Goal: Browse casually

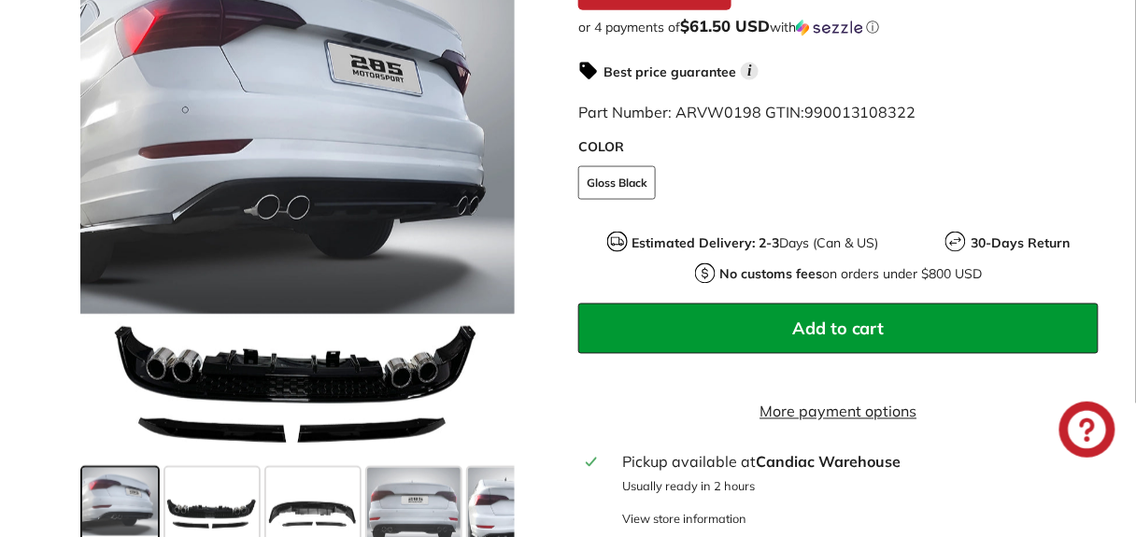
scroll to position [654, 0]
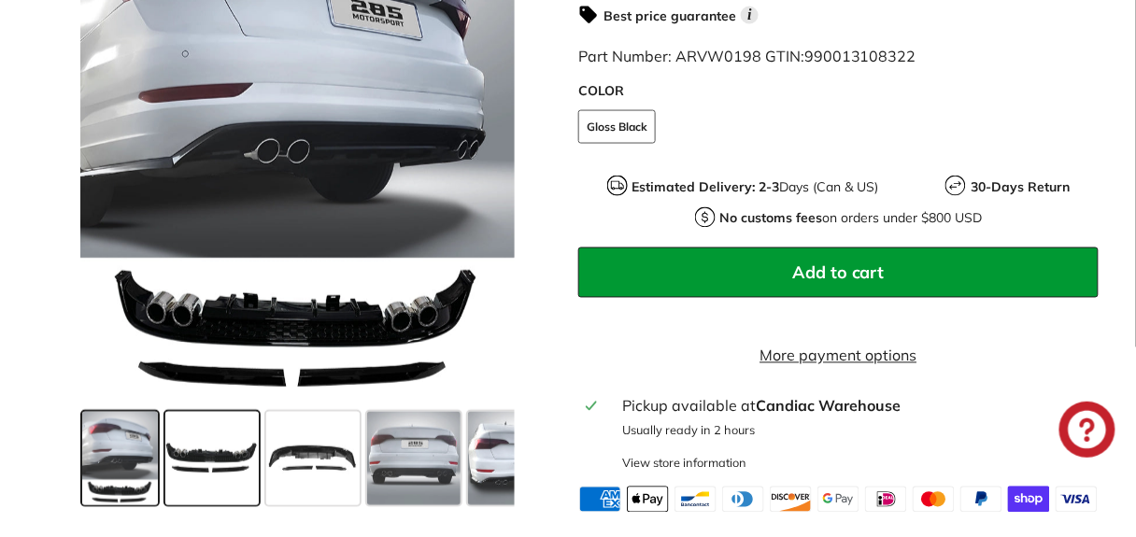
click at [184, 433] on span at bounding box center [211, 458] width 93 height 93
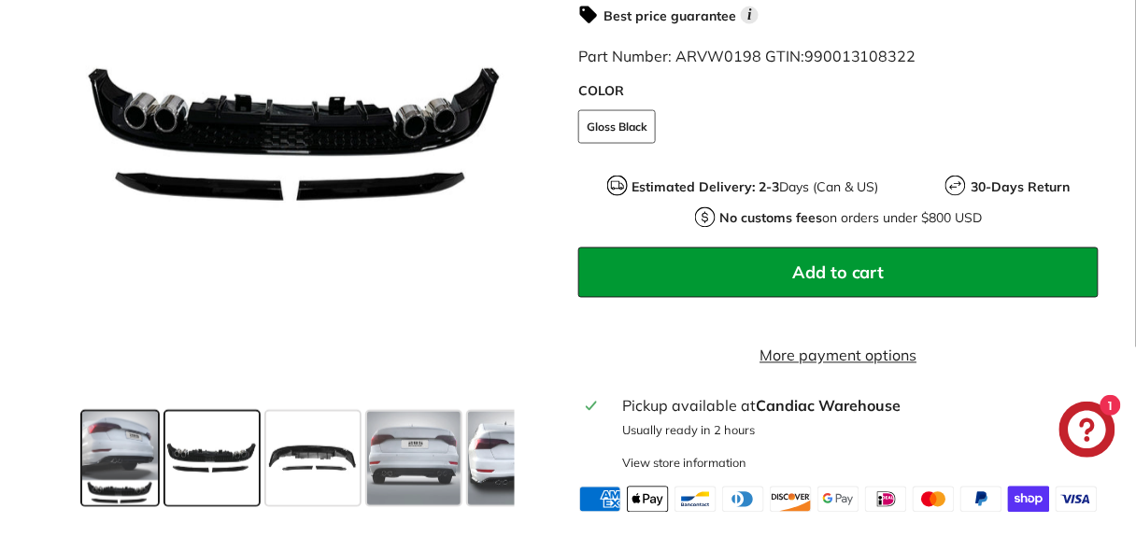
click at [102, 442] on span at bounding box center [120, 458] width 76 height 93
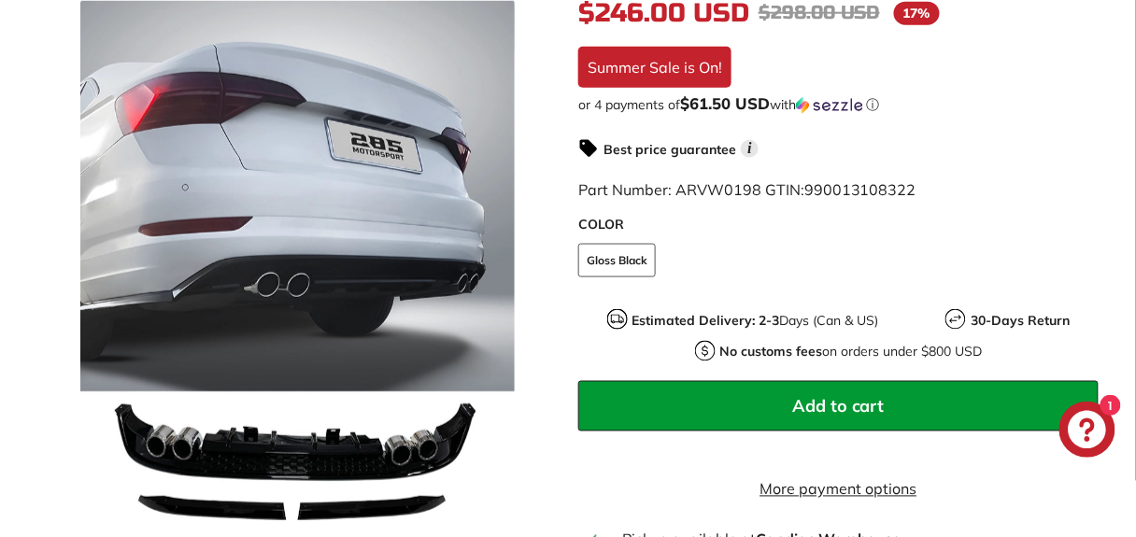
scroll to position [561, 0]
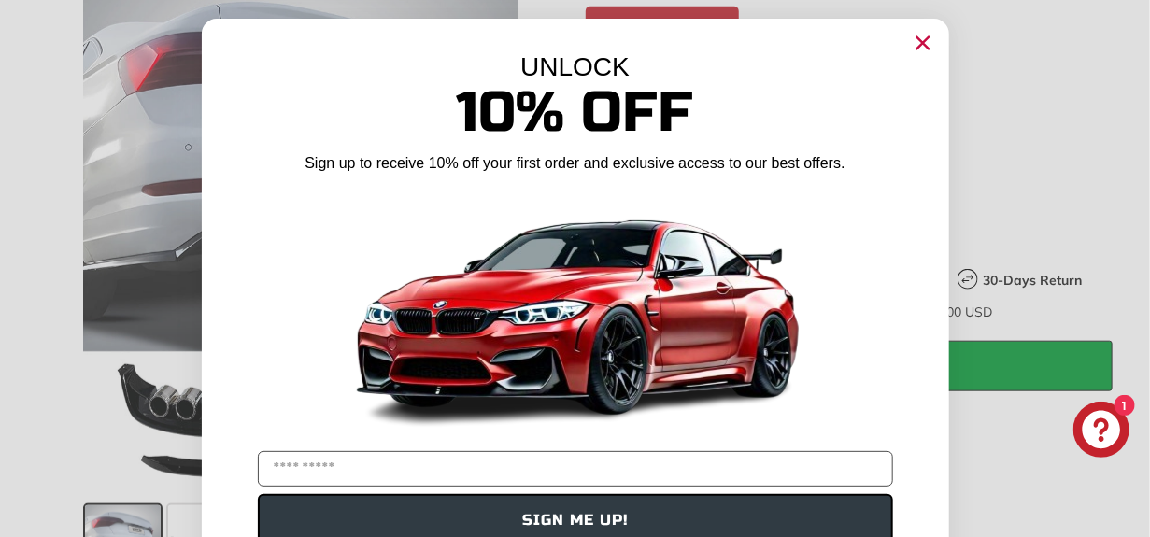
click at [929, 32] on icon "Close dialog" at bounding box center [923, 43] width 30 height 30
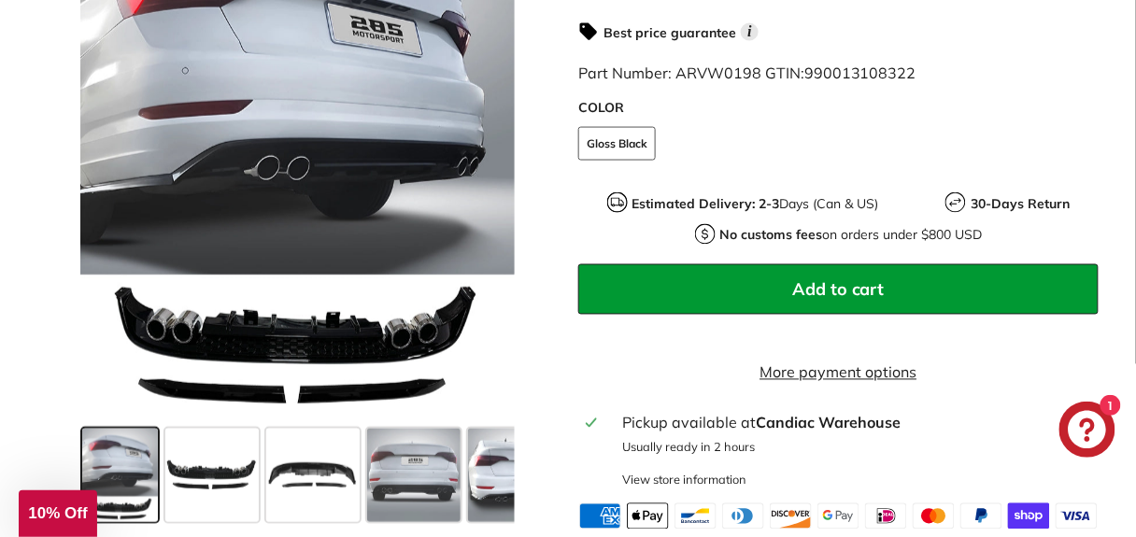
scroll to position [654, 0]
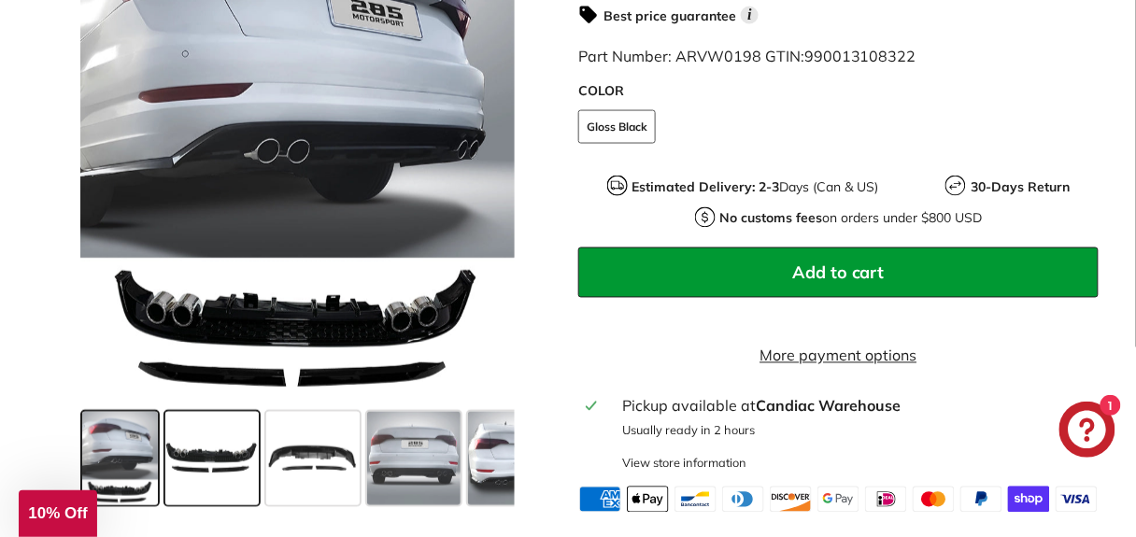
click at [224, 417] on span at bounding box center [211, 458] width 93 height 93
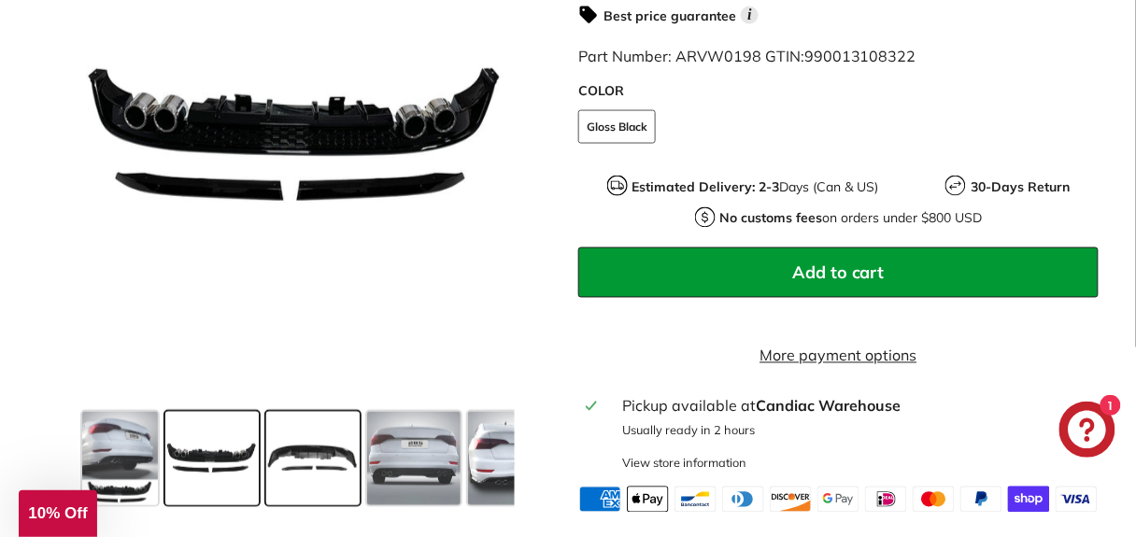
click at [317, 440] on span at bounding box center [312, 458] width 93 height 93
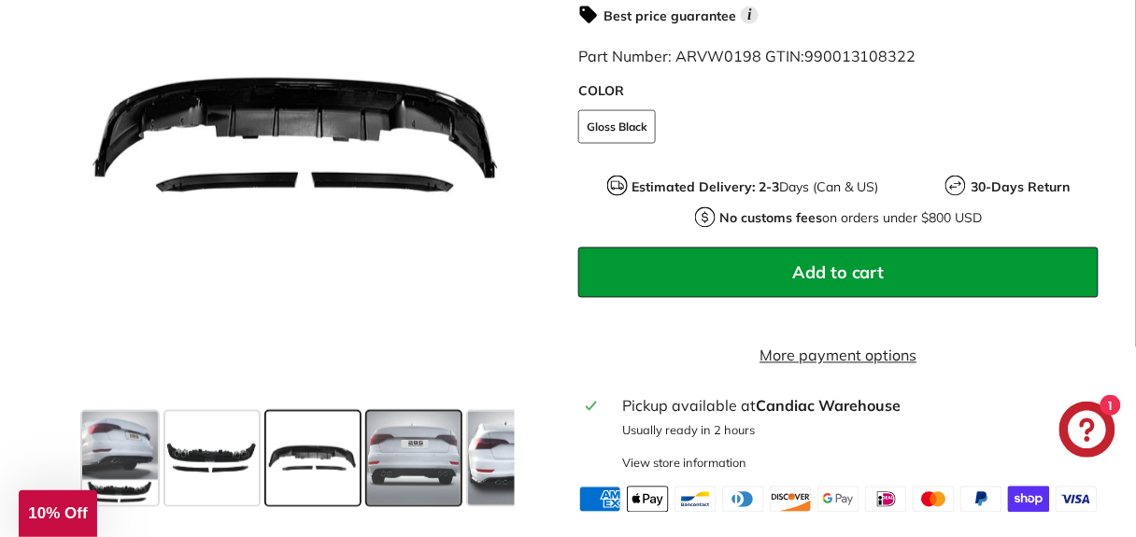
click at [419, 440] on span at bounding box center [413, 458] width 93 height 93
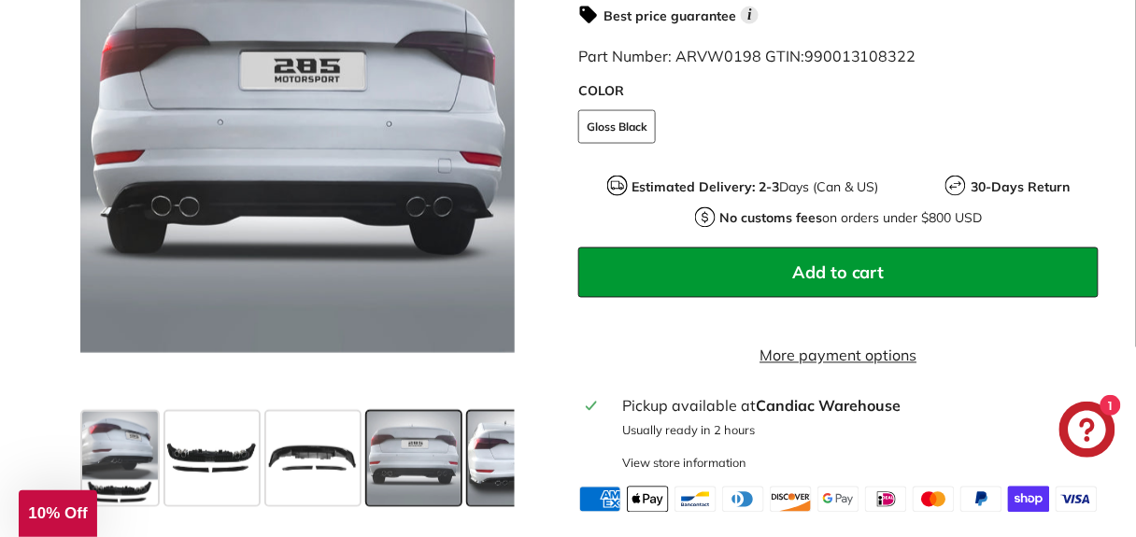
click at [498, 453] on span at bounding box center [514, 458] width 93 height 93
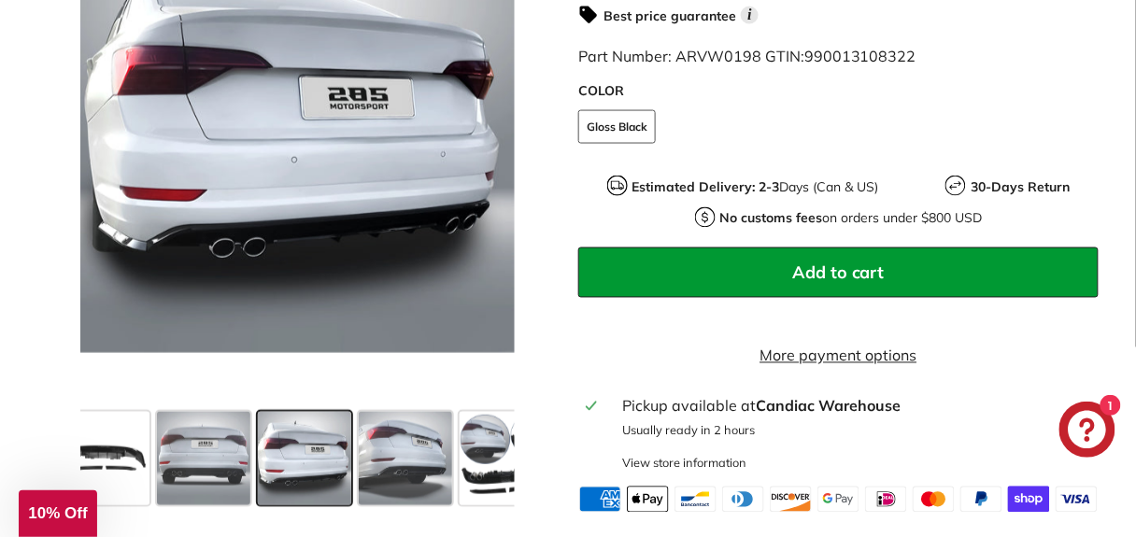
scroll to position [0, 217]
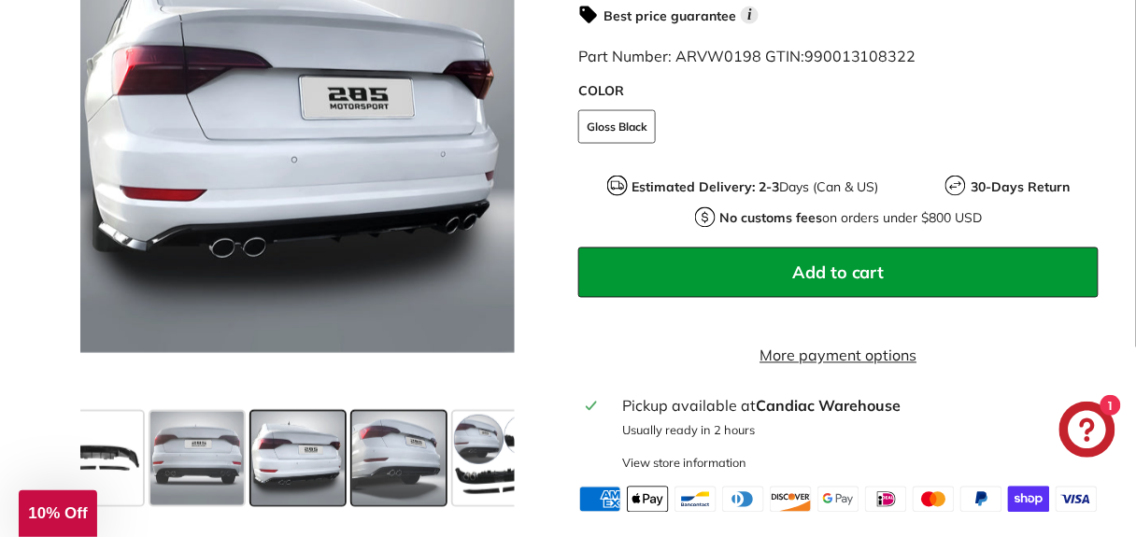
click at [396, 429] on span at bounding box center [398, 458] width 93 height 93
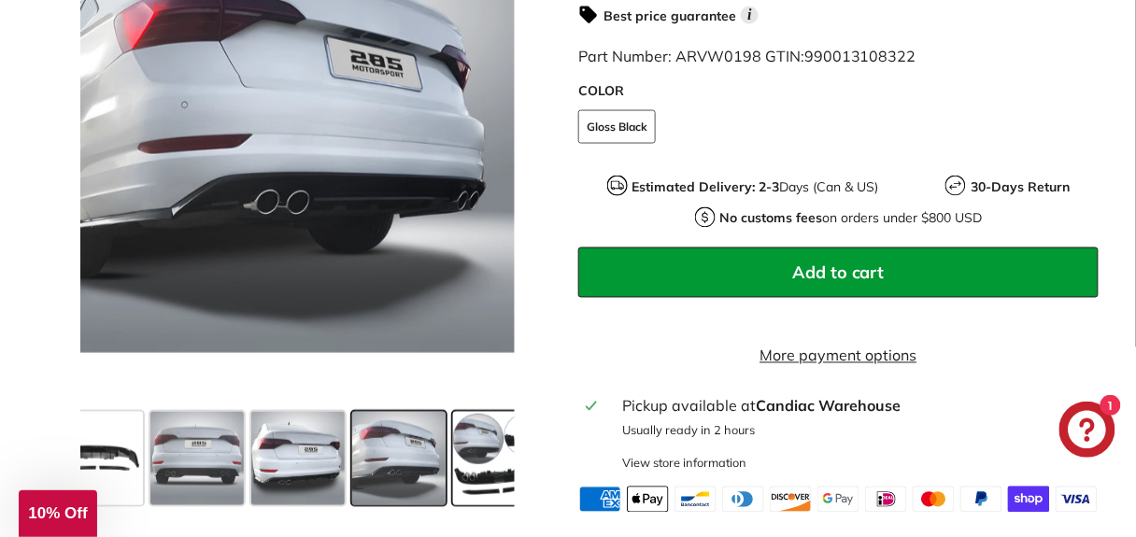
click at [481, 433] on span at bounding box center [499, 458] width 93 height 93
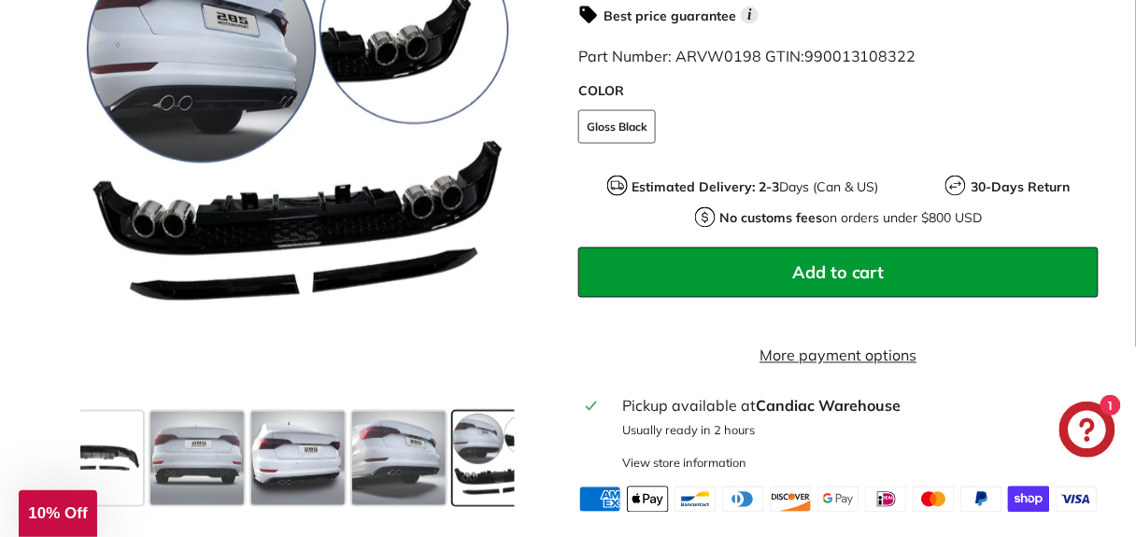
scroll to position [0, 351]
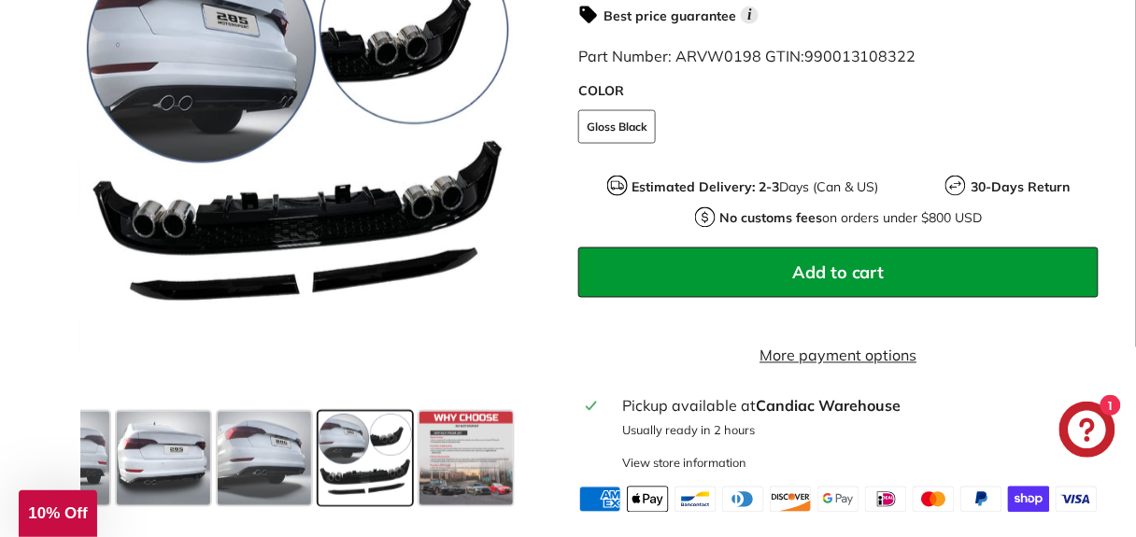
click at [481, 433] on span at bounding box center [465, 458] width 93 height 93
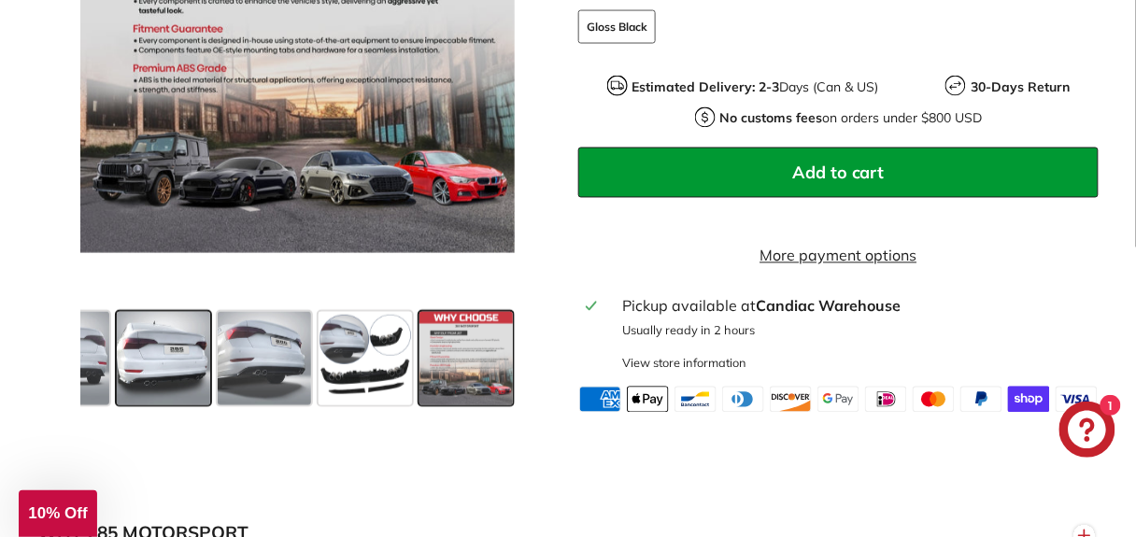
scroll to position [654, 0]
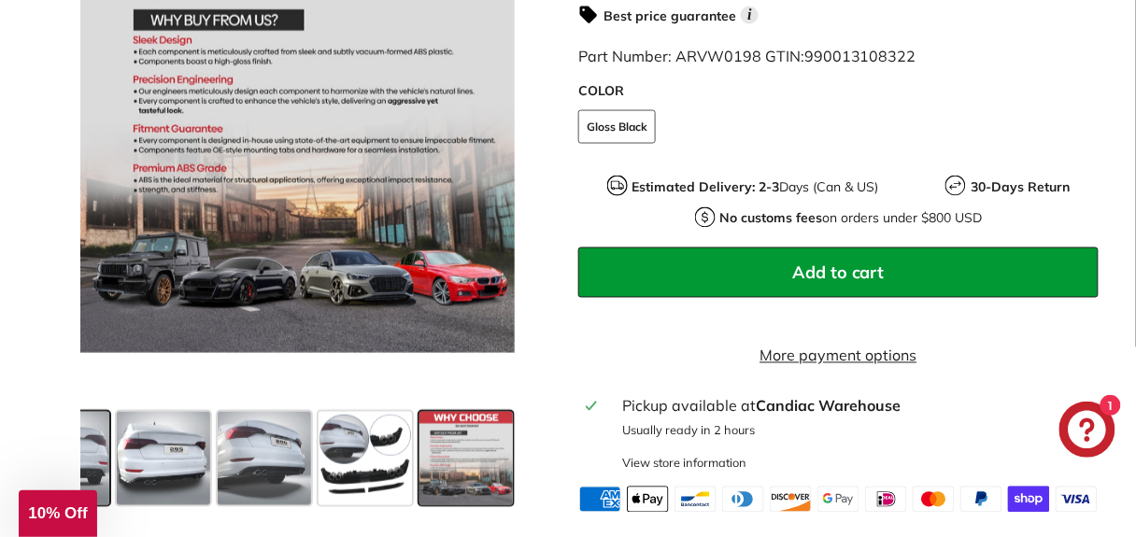
click at [102, 427] on span at bounding box center [62, 458] width 93 height 93
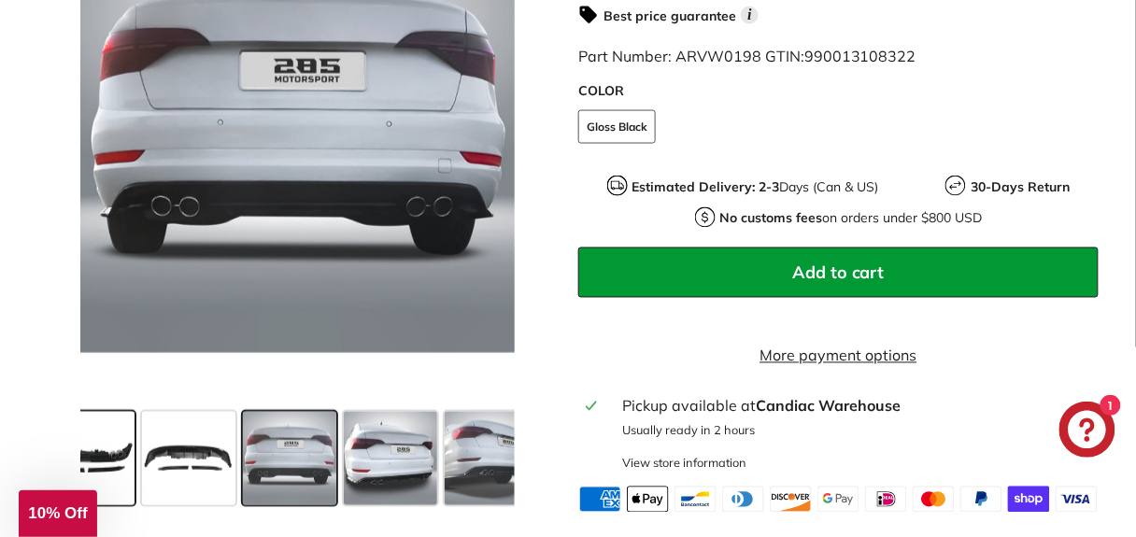
scroll to position [0, 115]
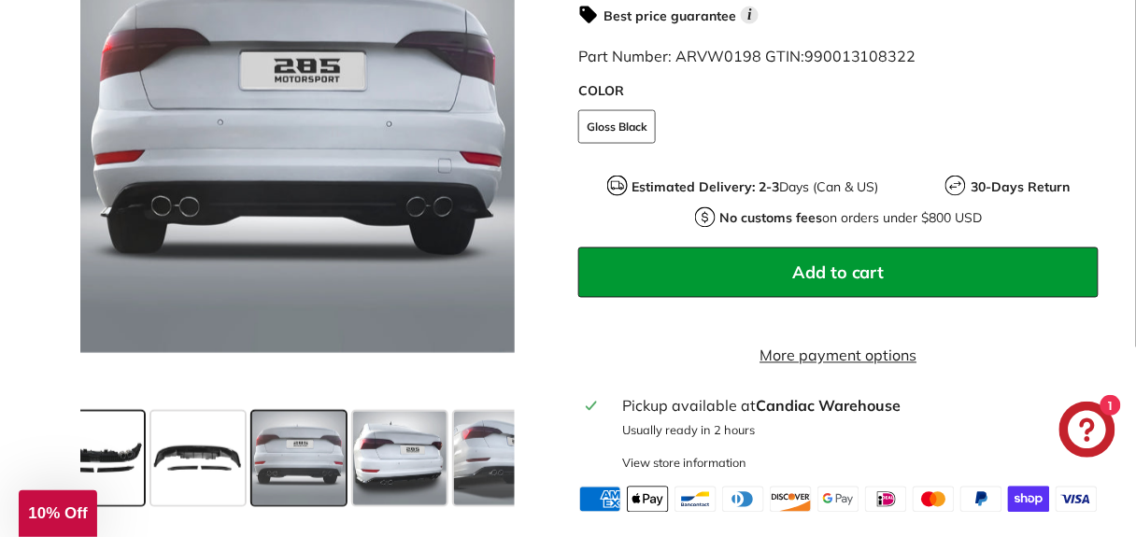
drag, startPoint x: 72, startPoint y: 433, endPoint x: 85, endPoint y: 433, distance: 13.1
click at [77, 433] on div at bounding box center [297, 190] width 520 height 646
click at [140, 431] on span at bounding box center [96, 458] width 93 height 93
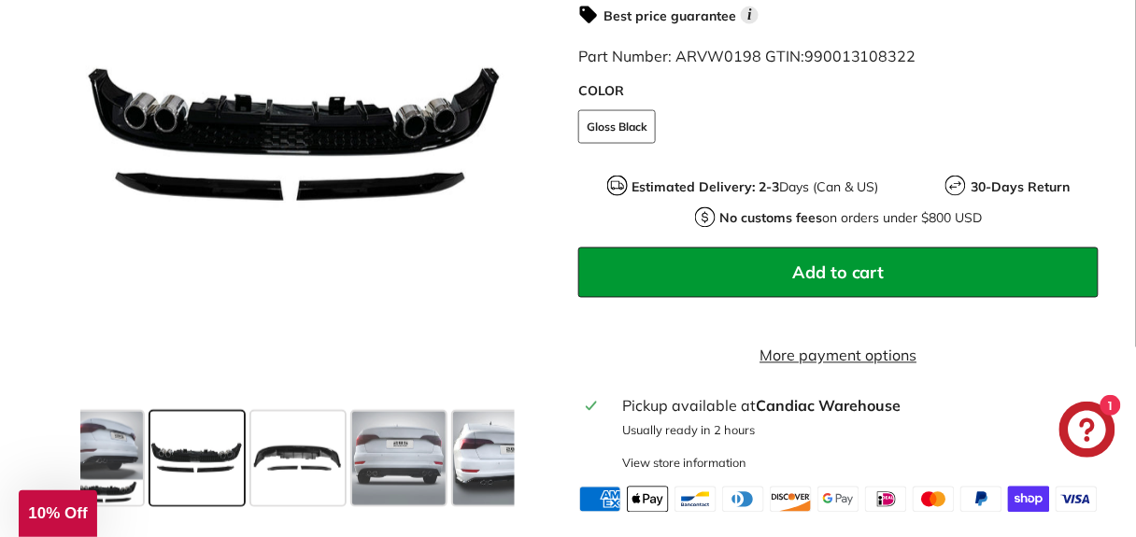
scroll to position [0, 0]
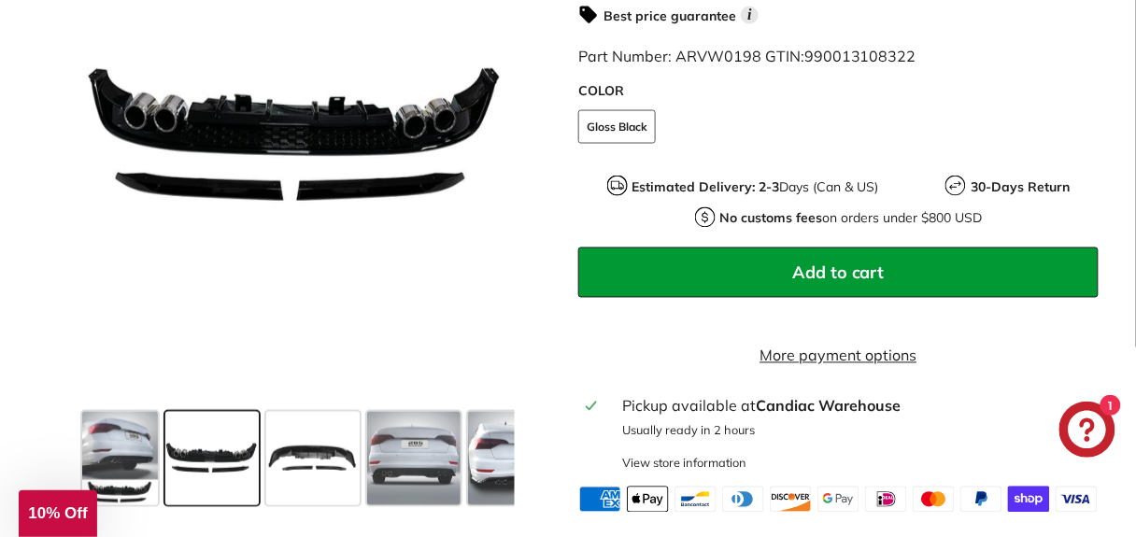
click at [140, 431] on span at bounding box center [120, 458] width 76 height 93
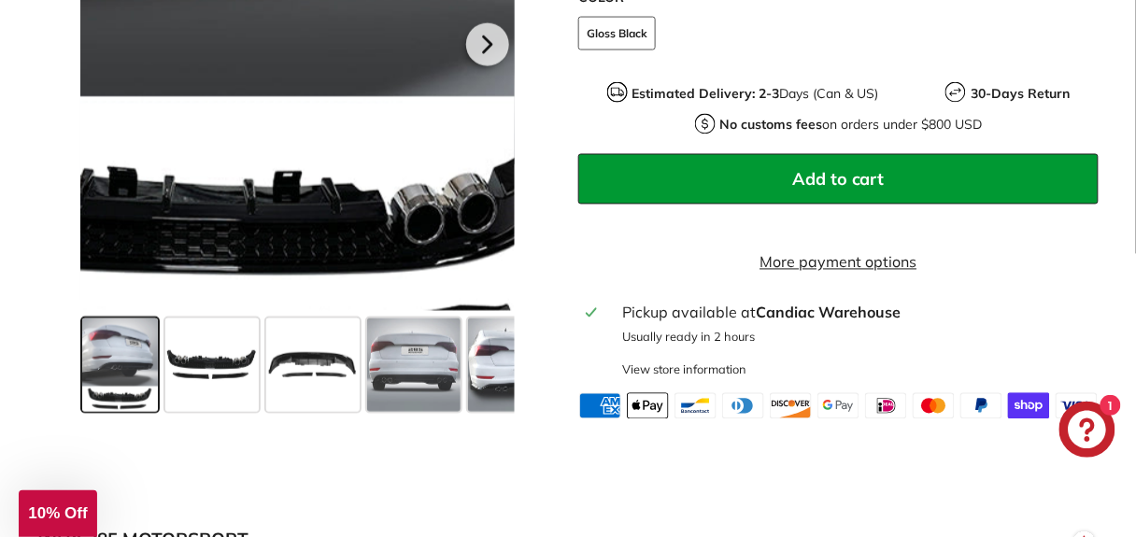
scroll to position [654, 0]
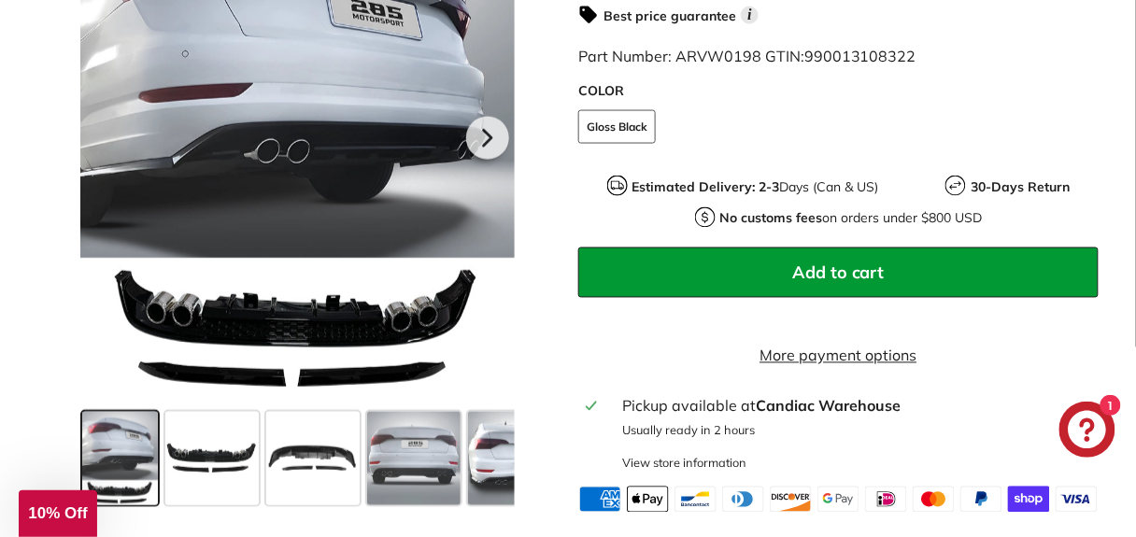
drag, startPoint x: 118, startPoint y: 450, endPoint x: 115, endPoint y: 440, distance: 10.7
click at [117, 449] on span at bounding box center [120, 458] width 76 height 93
click at [419, 443] on span at bounding box center [413, 458] width 93 height 93
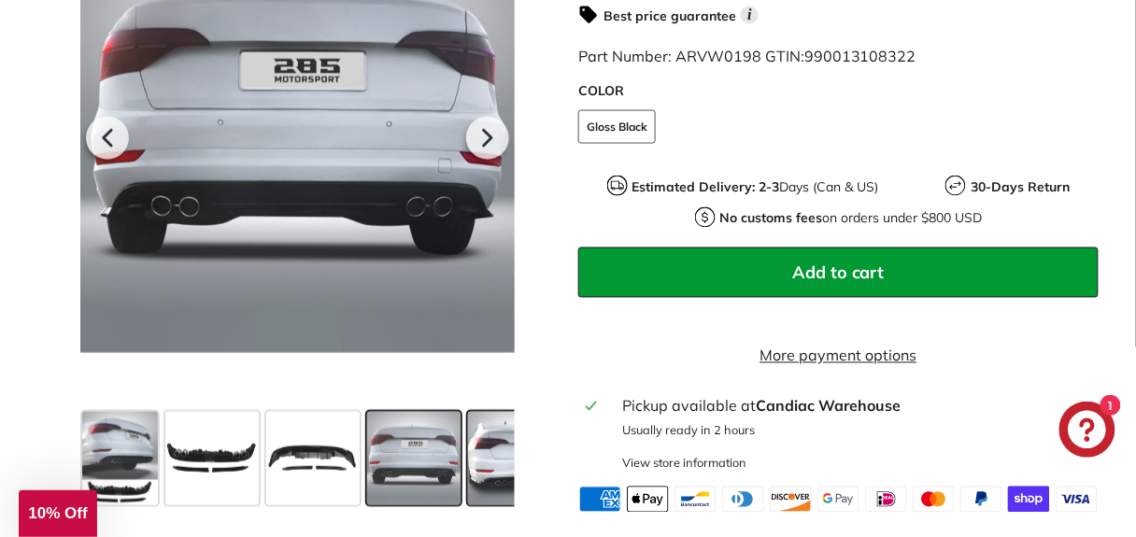
click at [492, 442] on span at bounding box center [514, 458] width 93 height 93
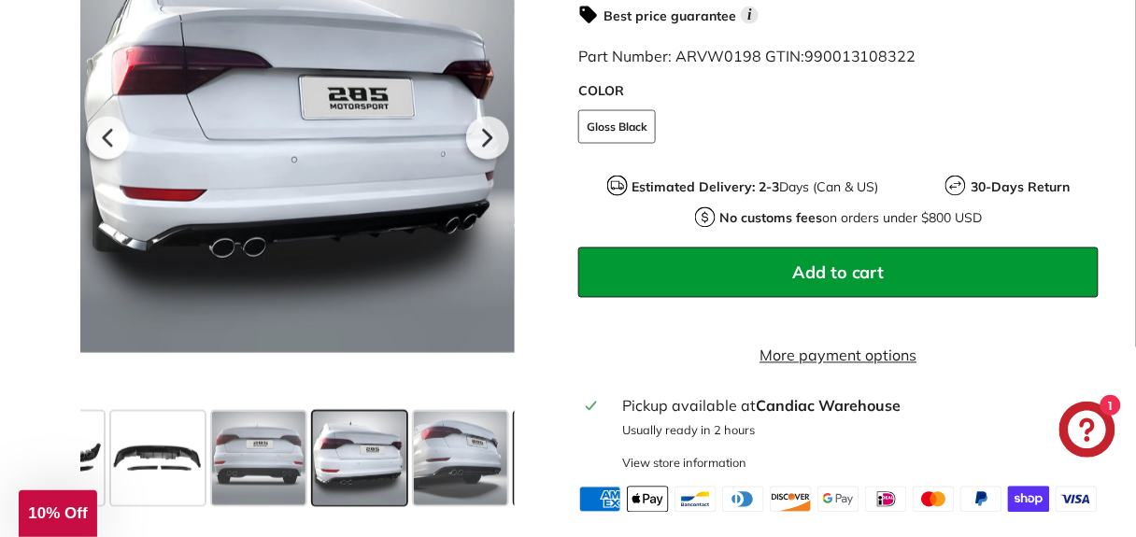
scroll to position [0, 217]
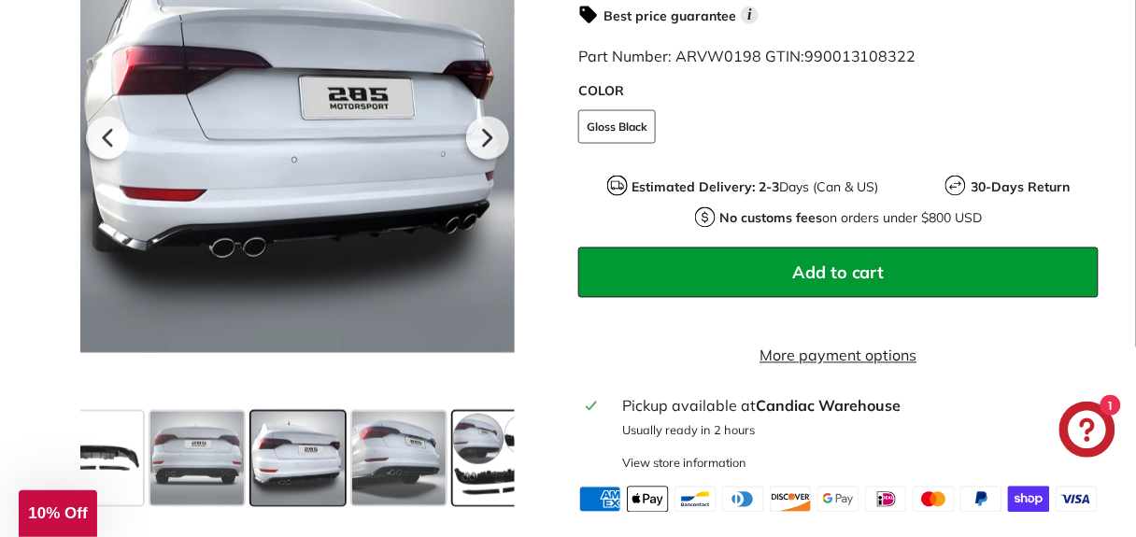
click at [493, 446] on span at bounding box center [499, 458] width 93 height 93
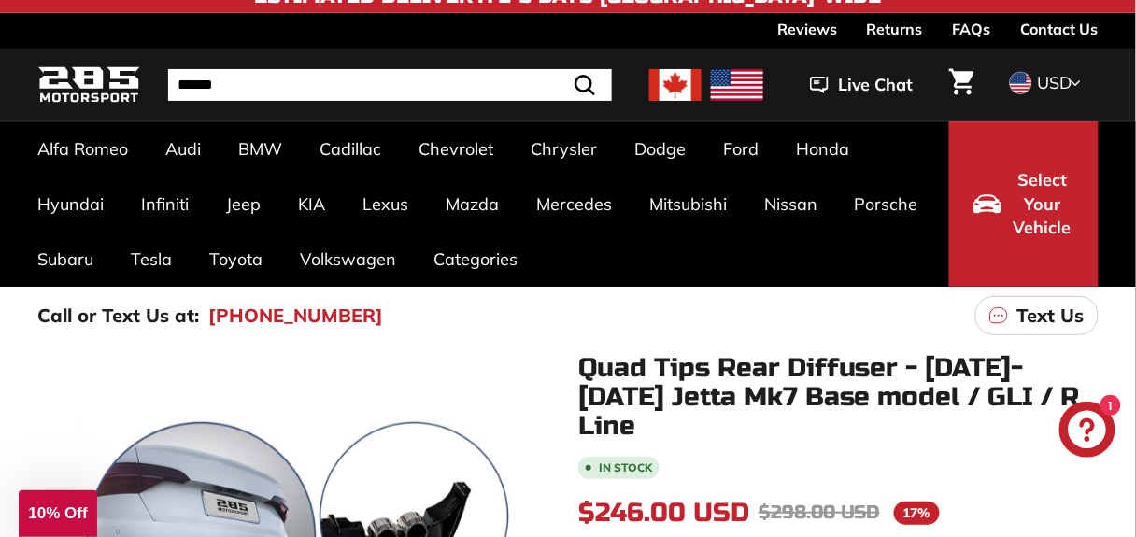
scroll to position [0, 0]
